Goal: Task Accomplishment & Management: Manage account settings

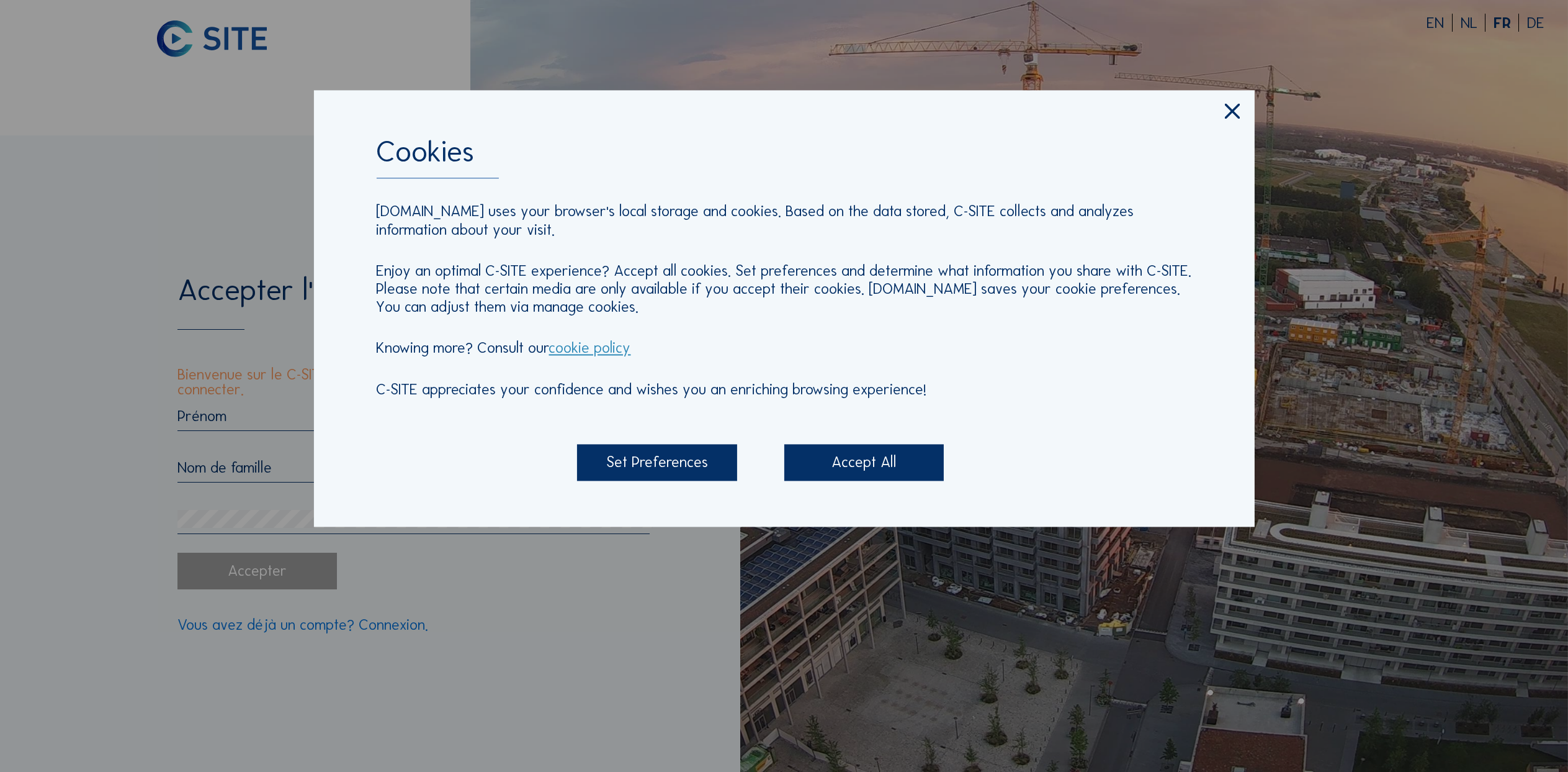
click at [1224, 114] on icon at bounding box center [1232, 112] width 26 height 26
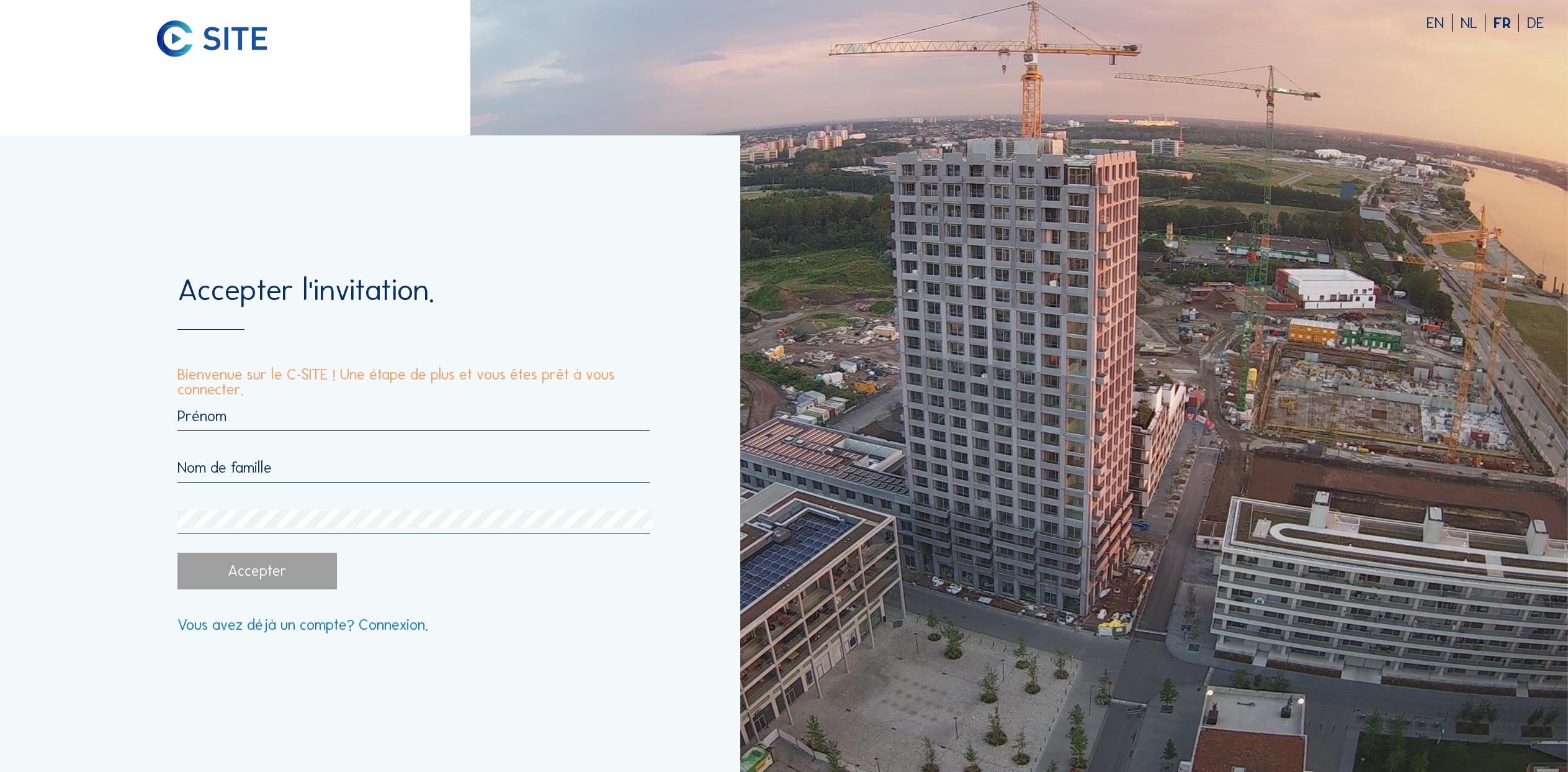
click at [226, 418] on input "text" at bounding box center [414, 416] width 473 height 18
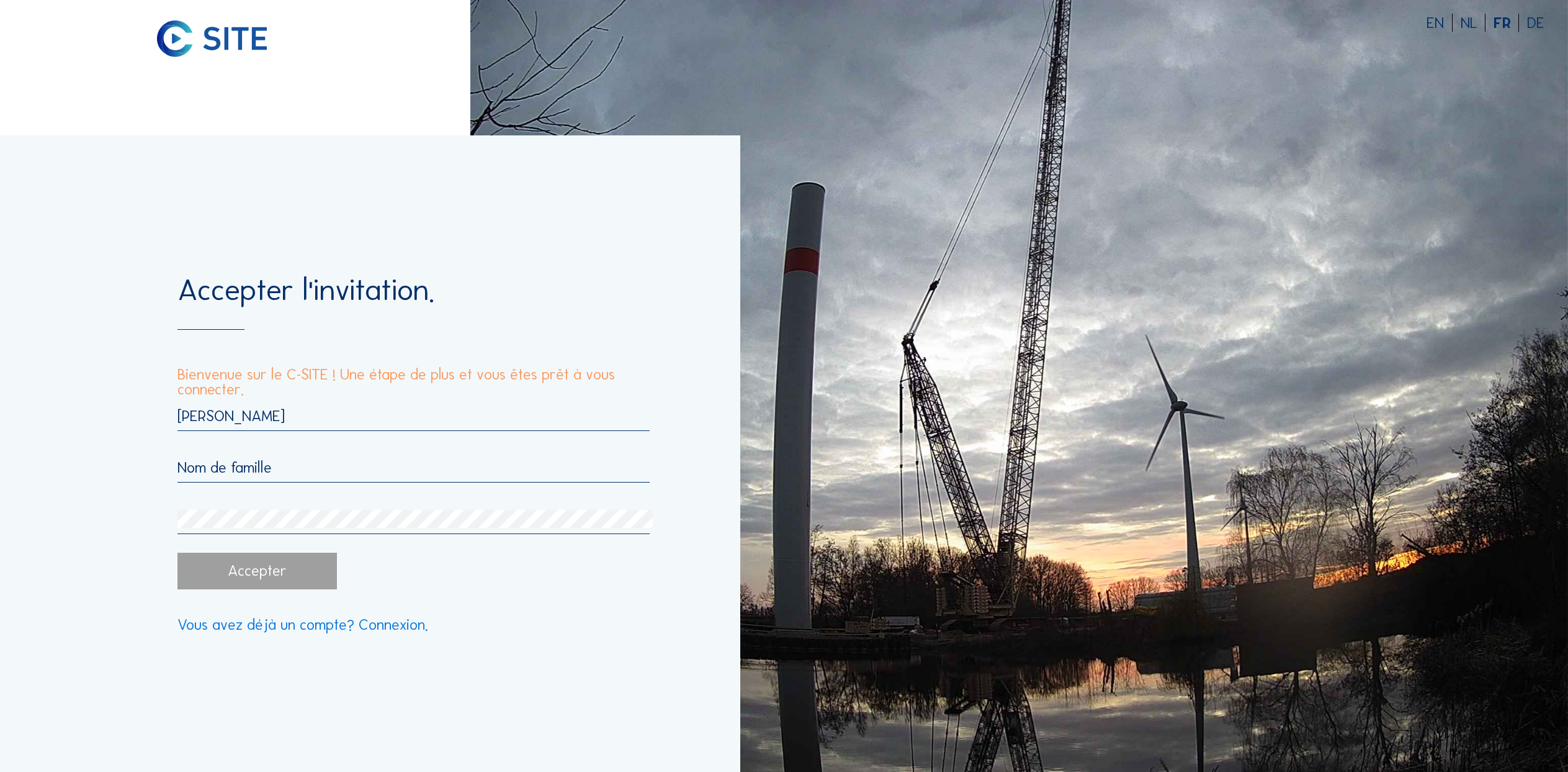
type input "[PERSON_NAME]"
click at [283, 473] on input "text" at bounding box center [414, 467] width 473 height 18
type input "[PERSON_NAME]"
drag, startPoint x: 276, startPoint y: 496, endPoint x: 268, endPoint y: 509, distance: 15.3
click at [275, 500] on div "[PERSON_NAME] [PERSON_NAME]" at bounding box center [414, 470] width 473 height 127
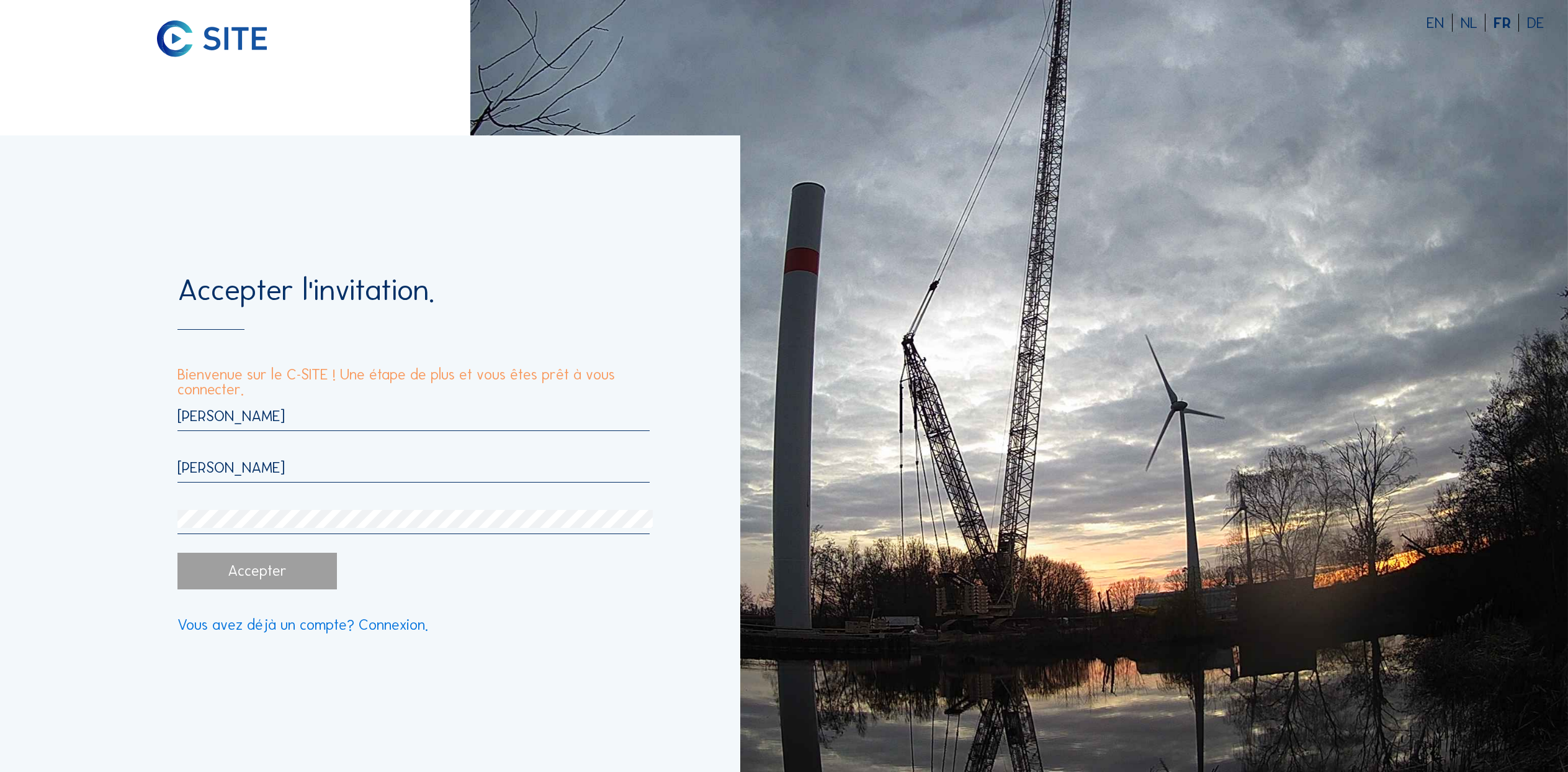
click at [268, 509] on div "[PERSON_NAME] [PERSON_NAME]" at bounding box center [414, 470] width 473 height 127
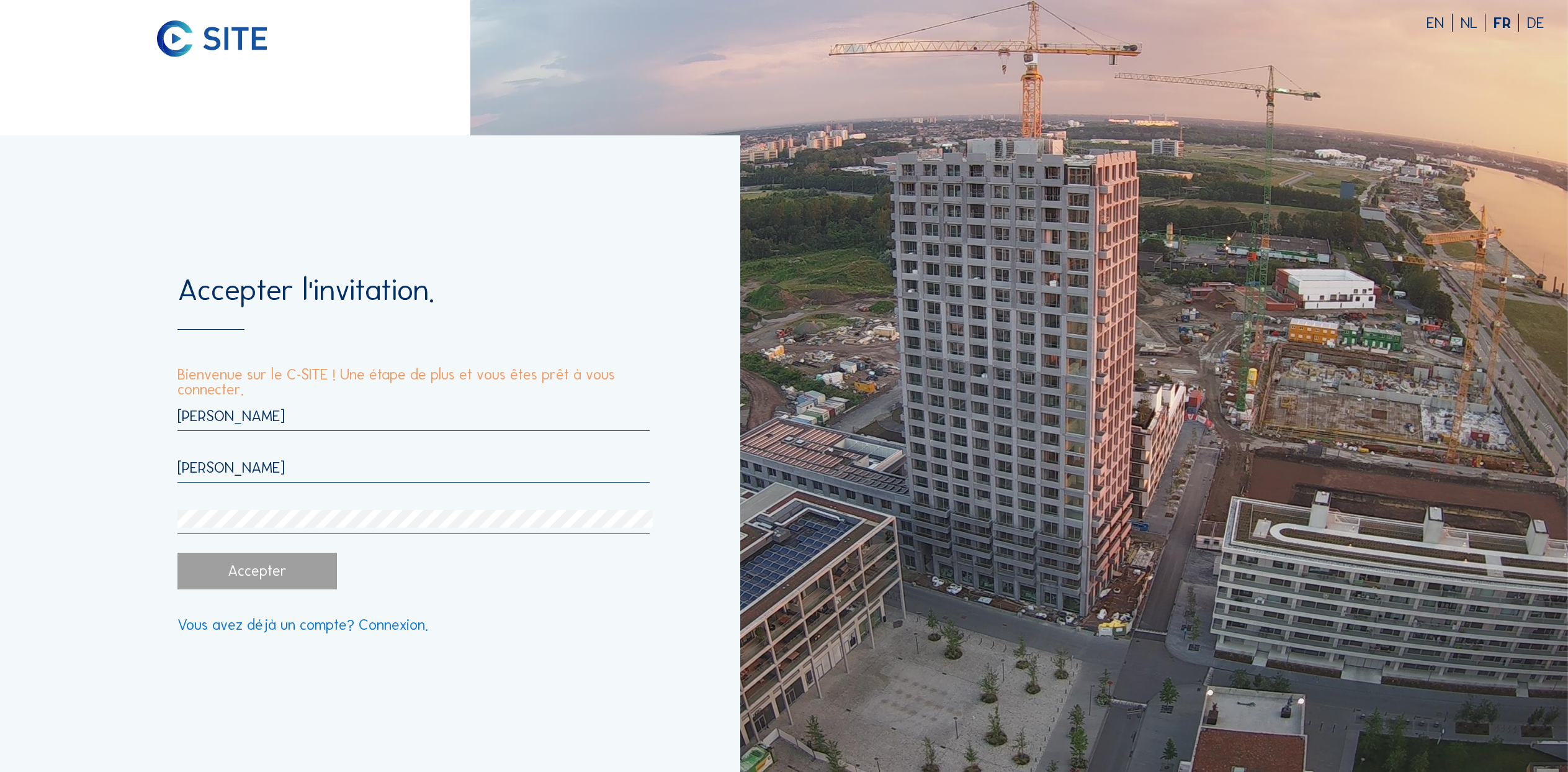
click at [255, 563] on div "Accepter" at bounding box center [258, 571] width 160 height 36
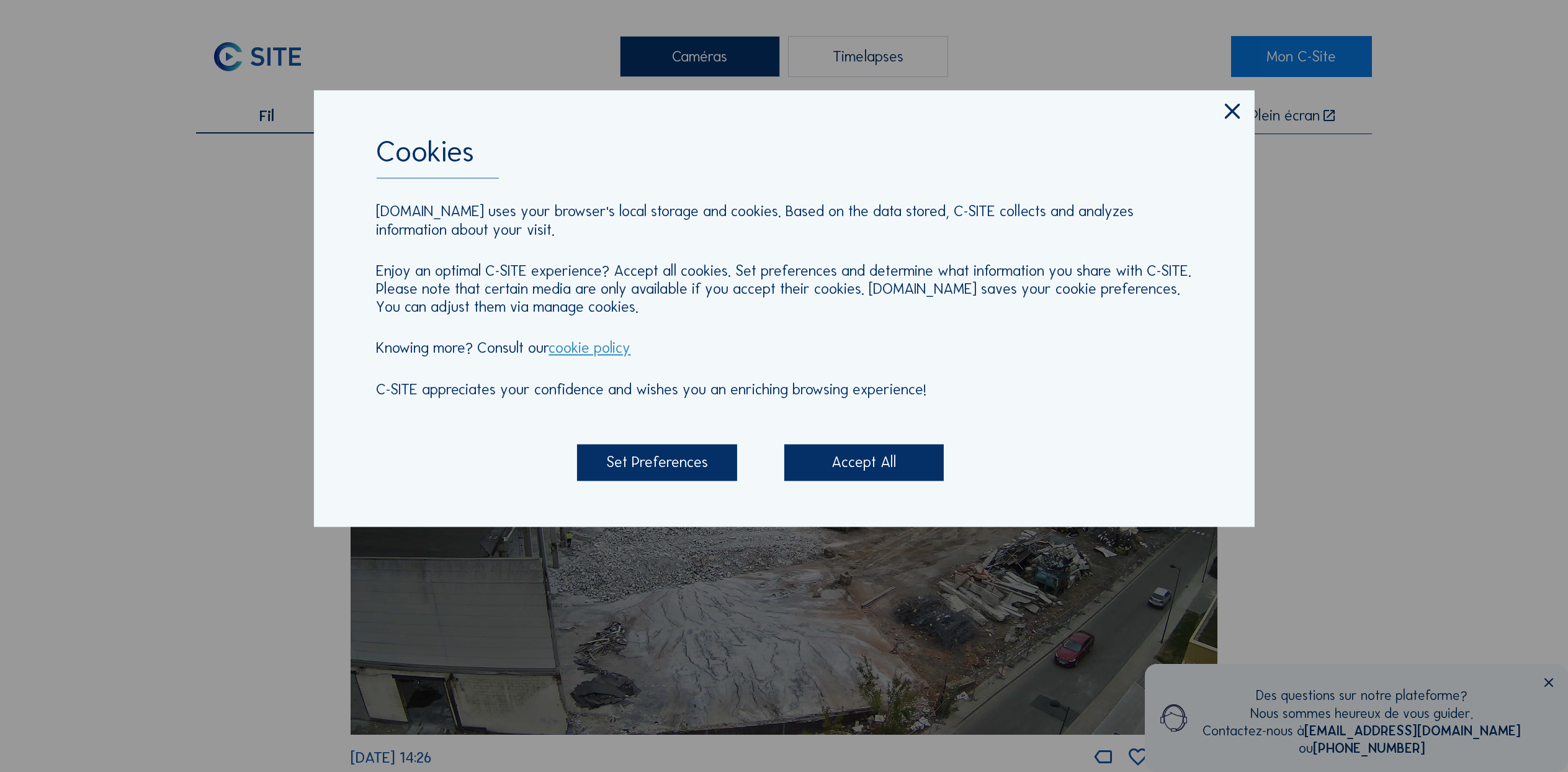
click at [1227, 104] on icon at bounding box center [1232, 112] width 26 height 26
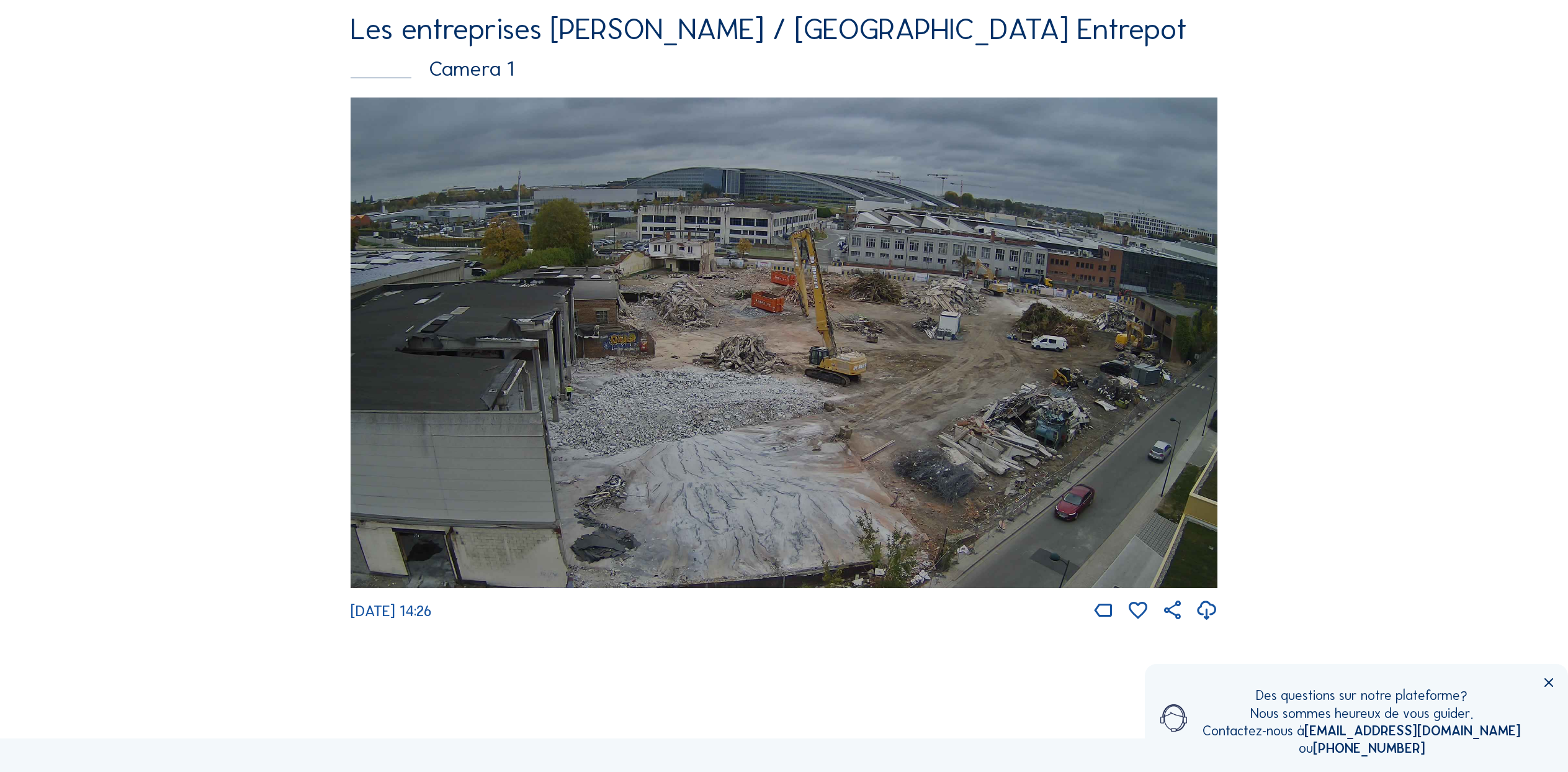
scroll to position [144, 0]
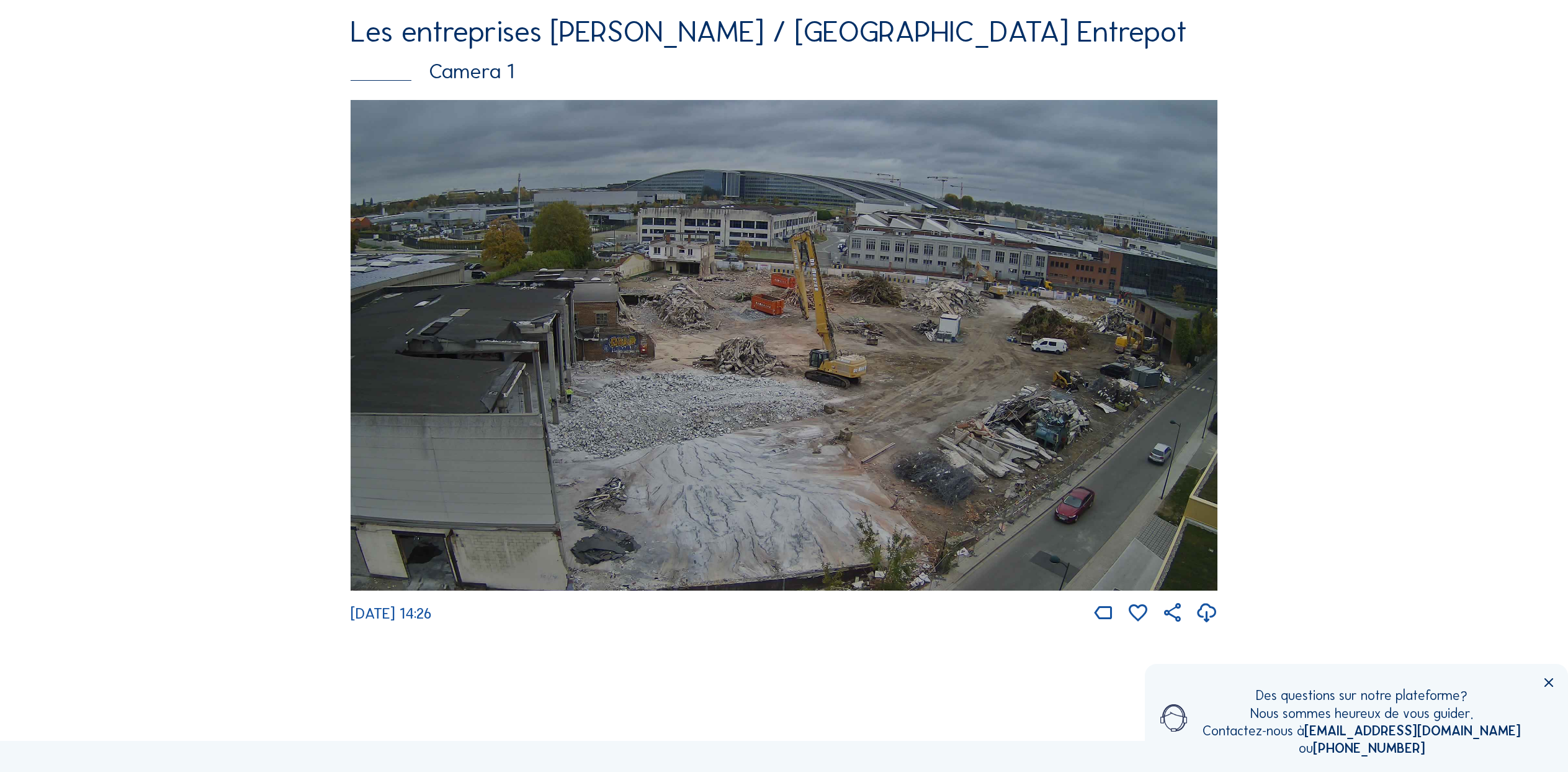
click at [1545, 684] on icon at bounding box center [1548, 683] width 15 height 15
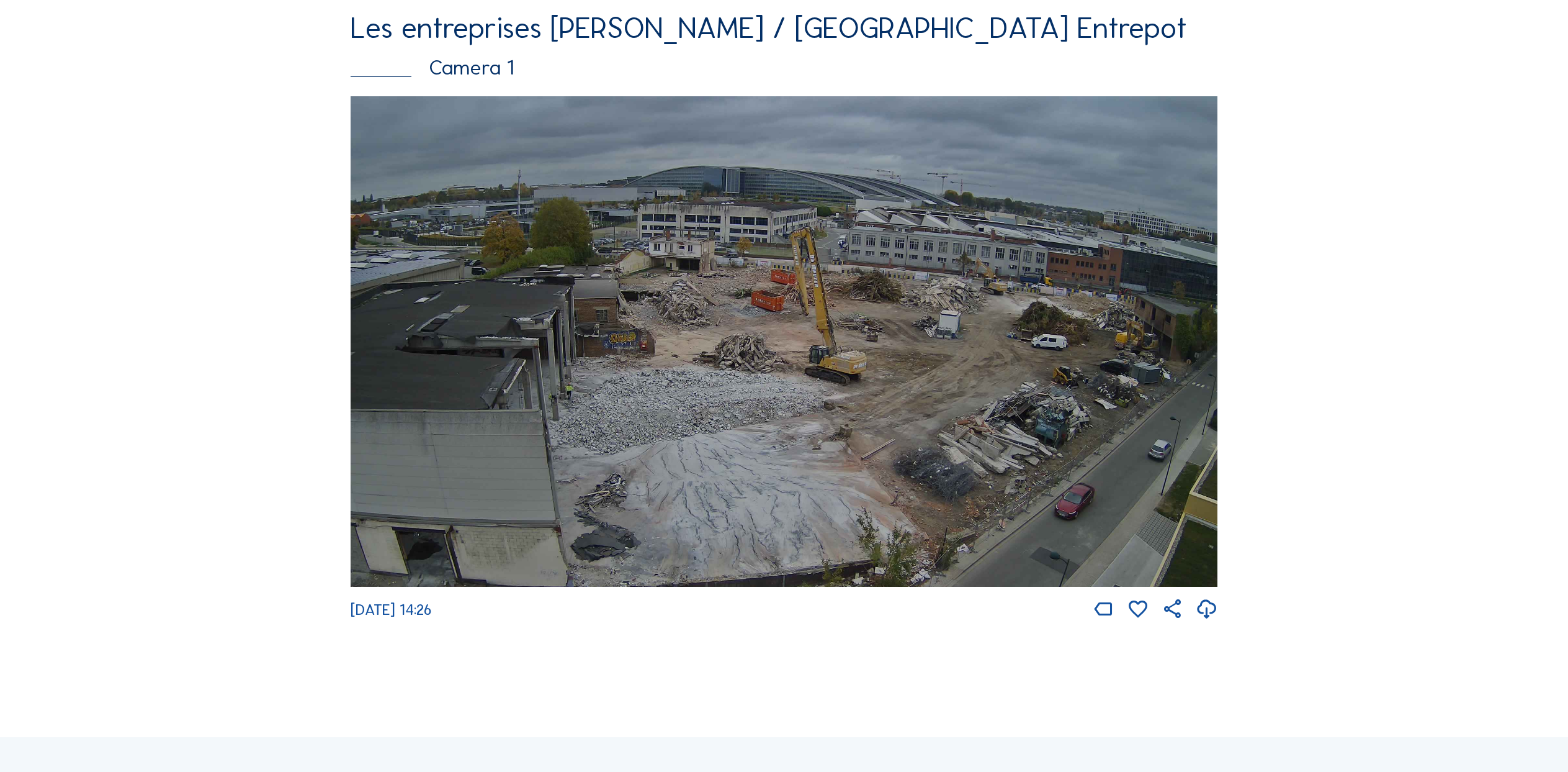
scroll to position [131, 0]
